Goal: Task Accomplishment & Management: Use online tool/utility

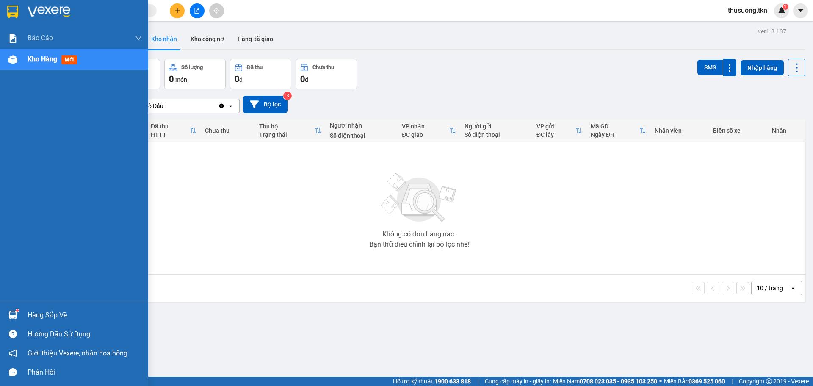
click at [13, 311] on img at bounding box center [12, 314] width 9 height 9
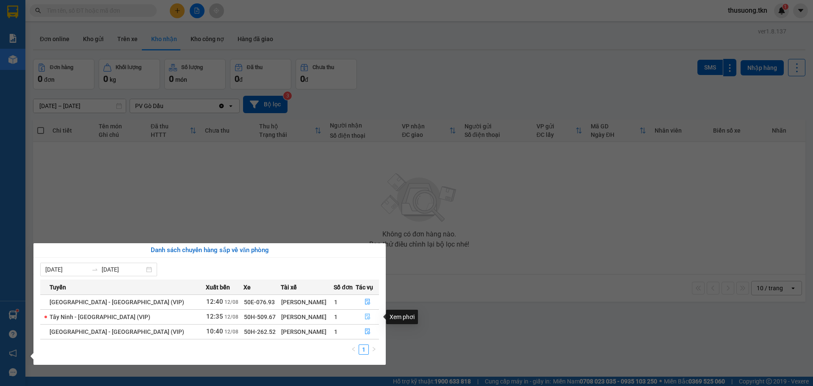
click at [365, 314] on icon "file-done" at bounding box center [368, 316] width 6 height 6
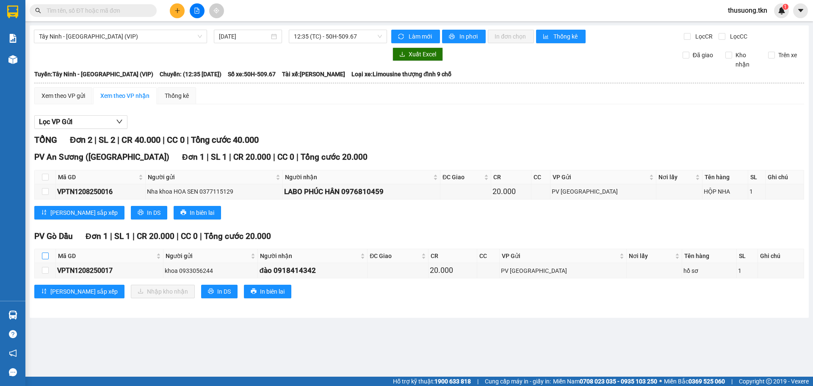
click at [45, 255] on input "checkbox" at bounding box center [45, 255] width 7 height 7
checkbox input "true"
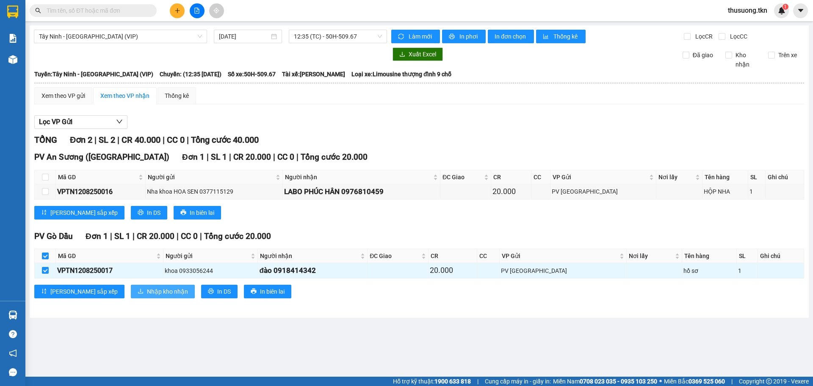
click at [147, 291] on span "Nhập kho nhận" at bounding box center [167, 291] width 41 height 9
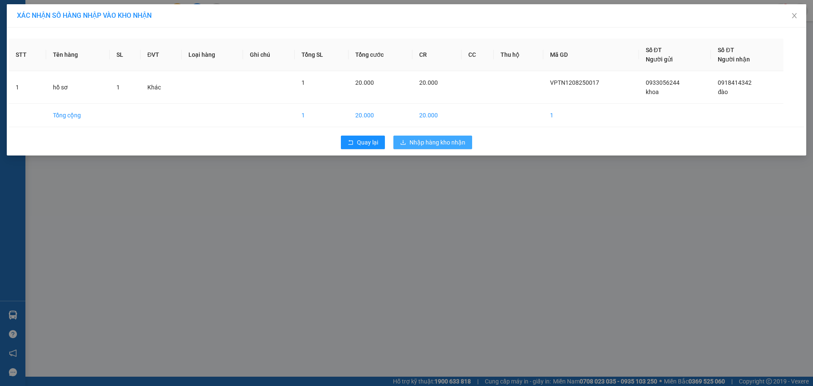
click at [444, 139] on span "Nhập hàng kho nhận" at bounding box center [437, 142] width 56 height 9
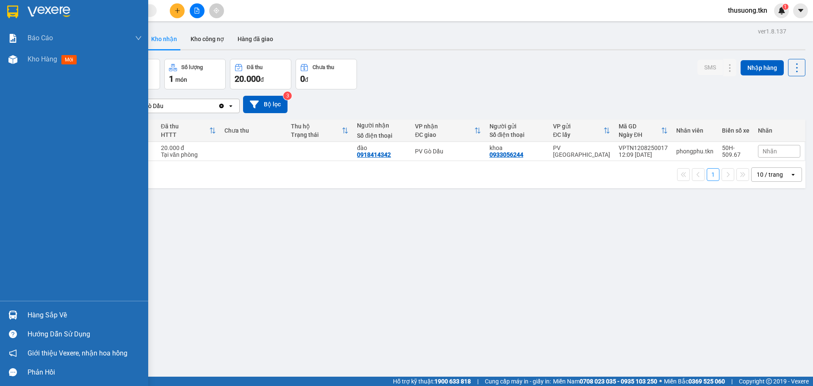
click at [11, 312] on img at bounding box center [12, 314] width 9 height 9
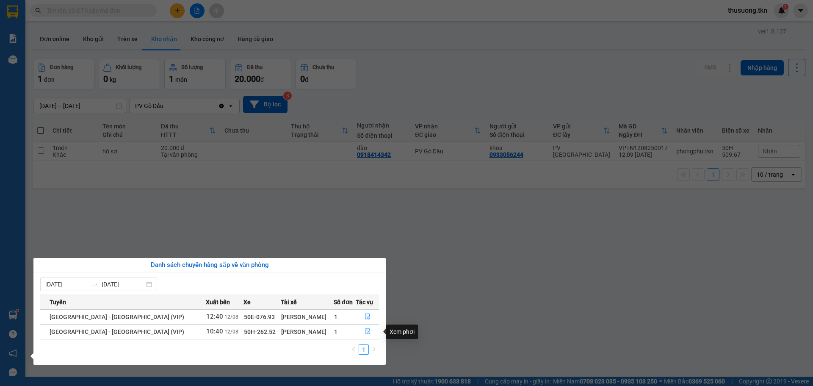
click at [365, 331] on icon "file-done" at bounding box center [368, 331] width 6 height 6
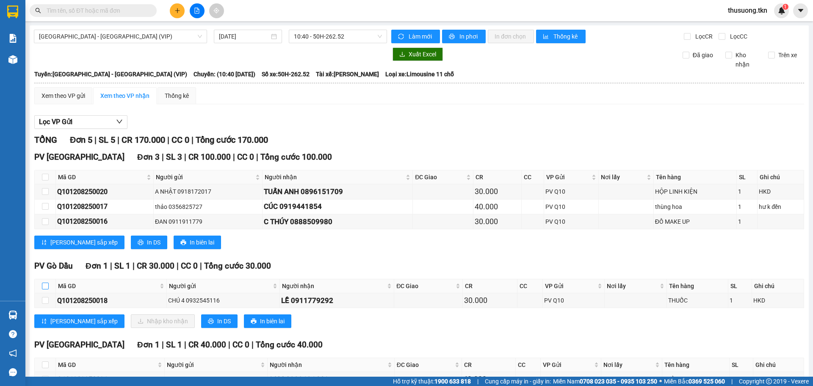
click at [48, 286] on input "checkbox" at bounding box center [45, 285] width 7 height 7
checkbox input "true"
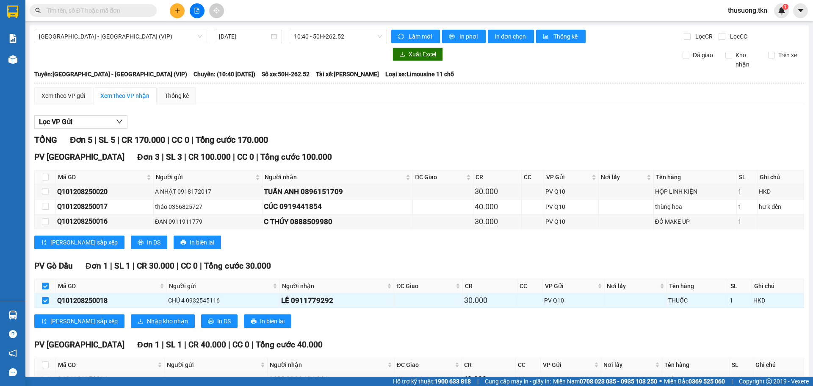
checkbox input "true"
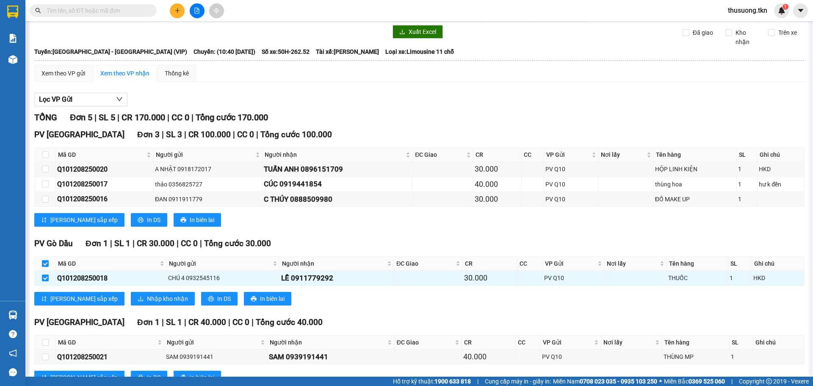
scroll to position [42, 0]
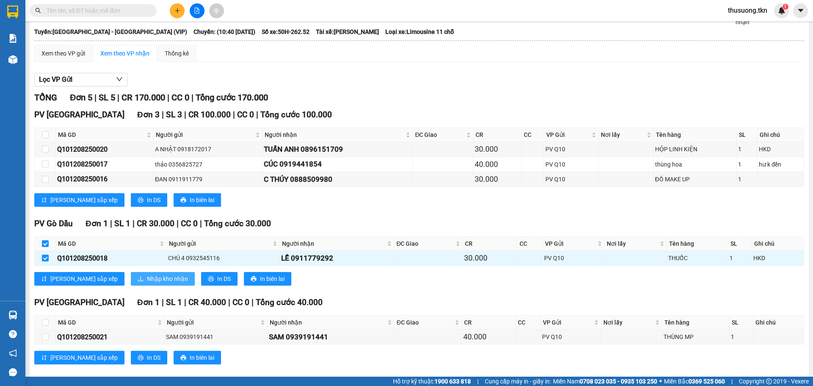
click at [147, 279] on span "Nhập kho nhận" at bounding box center [167, 278] width 41 height 9
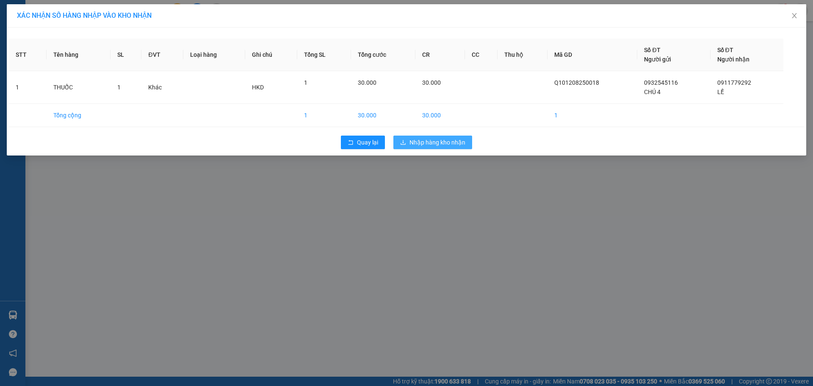
click at [433, 141] on span "Nhập hàng kho nhận" at bounding box center [437, 142] width 56 height 9
